Goal: Information Seeking & Learning: Learn about a topic

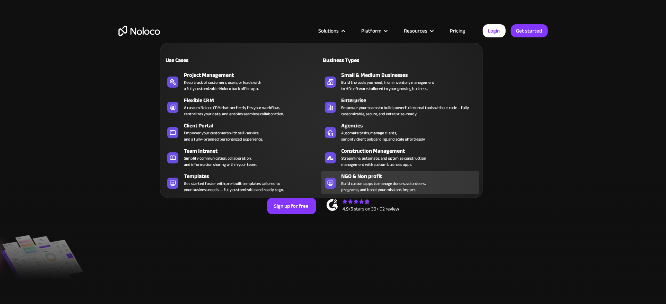
click at [348, 187] on div "Build custom apps to manage donors, volunteers, programs, and boost your missio…" at bounding box center [384, 187] width 85 height 12
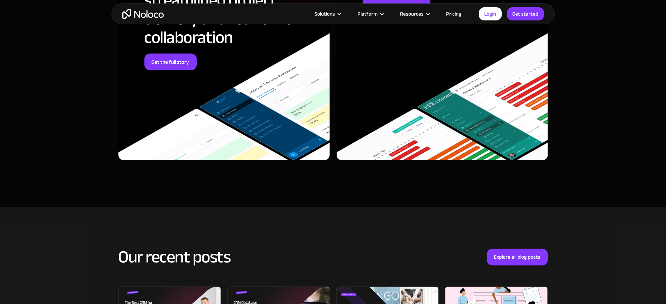
scroll to position [2906, 0]
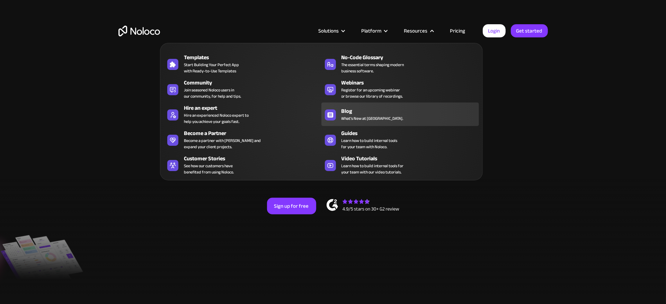
click at [348, 111] on div "Blog" at bounding box center [412, 111] width 141 height 8
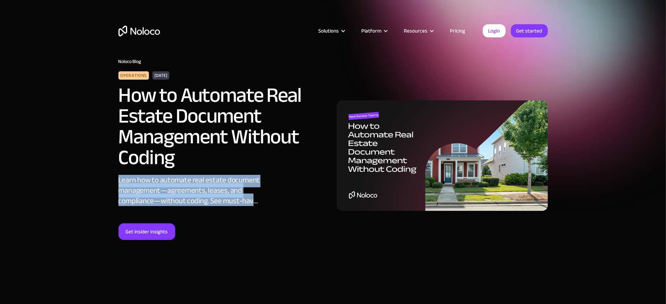
drag, startPoint x: 117, startPoint y: 180, endPoint x: 261, endPoint y: 203, distance: 145.4
click at [261, 204] on div "Operations September 1, 2025 How to Automate Real Estate Document Management Wi…" at bounding box center [224, 155] width 218 height 169
click at [261, 203] on div "Operations September 1, 2025 How to Automate Real Estate Document Management Wi…" at bounding box center [224, 155] width 218 height 169
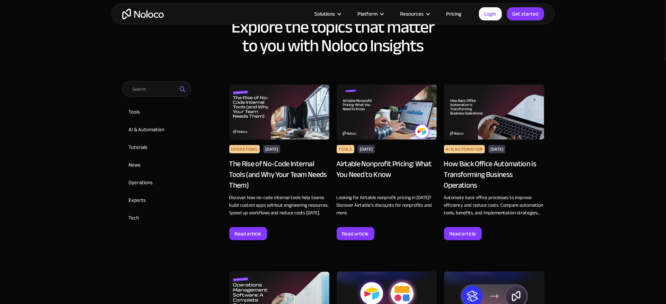
scroll to position [291, 0]
click at [394, 130] on img at bounding box center [387, 112] width 100 height 55
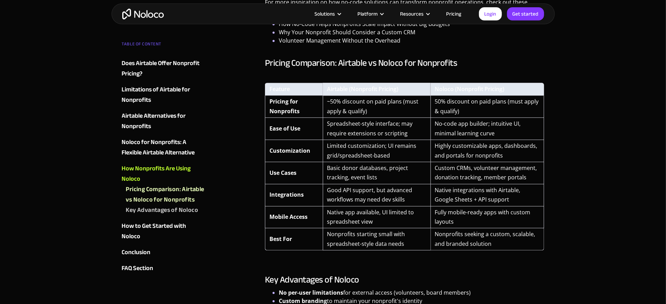
scroll to position [1463, 0]
